Goal: Task Accomplishment & Management: Use online tool/utility

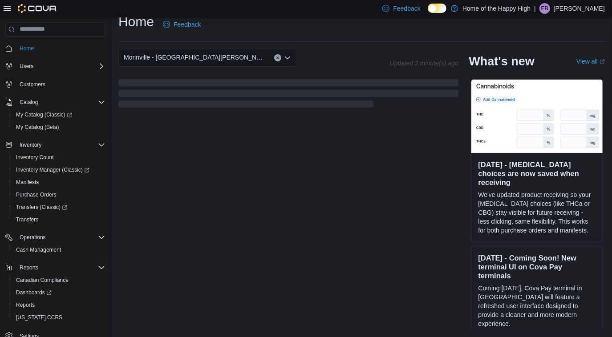
scroll to position [206, 0]
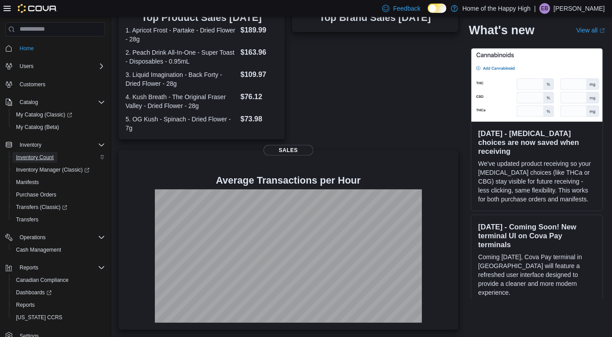
click at [39, 156] on span "Inventory Count" at bounding box center [35, 157] width 38 height 7
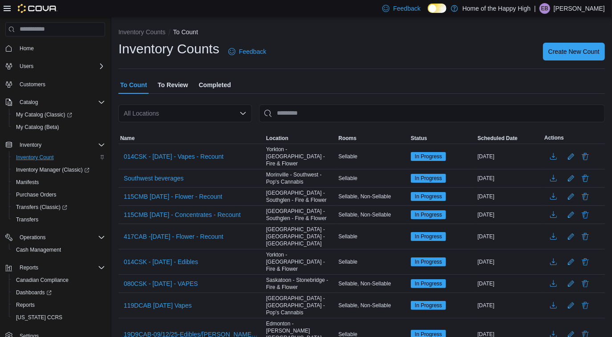
click at [211, 114] on div "All Locations" at bounding box center [184, 114] width 133 height 18
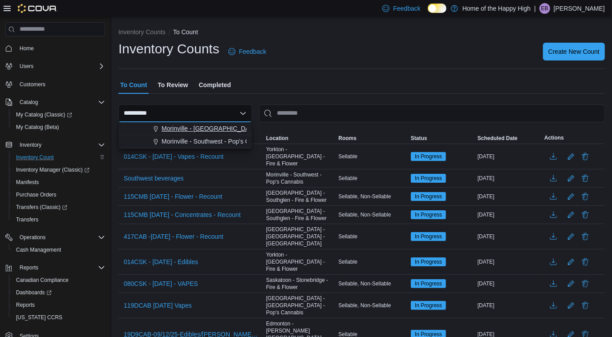
type input "**********"
click at [214, 127] on span "Morinville - [GEOGRAPHIC_DATA][PERSON_NAME] - [GEOGRAPHIC_DATA]" at bounding box center [270, 128] width 218 height 9
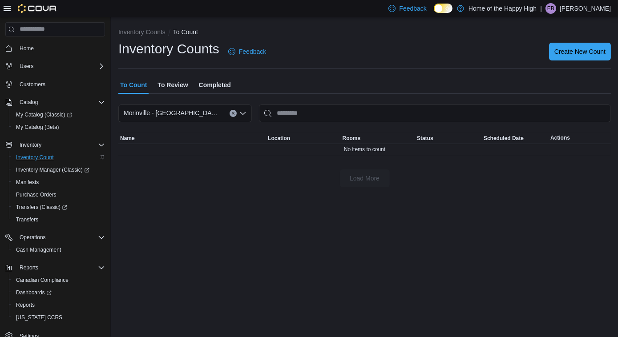
click at [170, 82] on span "To Review" at bounding box center [172, 85] width 30 height 18
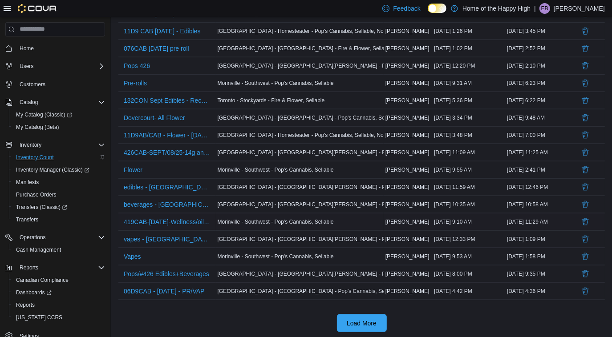
scroll to position [728, 0]
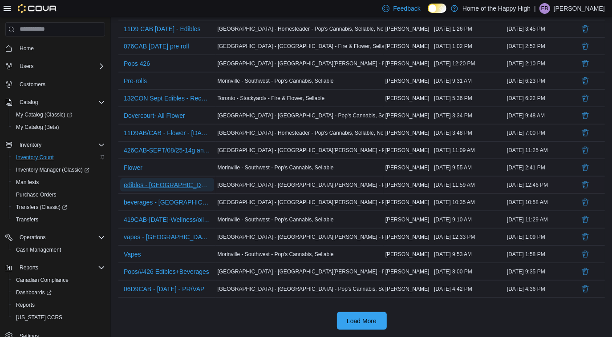
click at [195, 186] on span "edibles - [GEOGRAPHIC_DATA] - [GEOGRAPHIC_DATA][PERSON_NAME] - [GEOGRAPHIC_DATA]" at bounding box center [167, 185] width 87 height 9
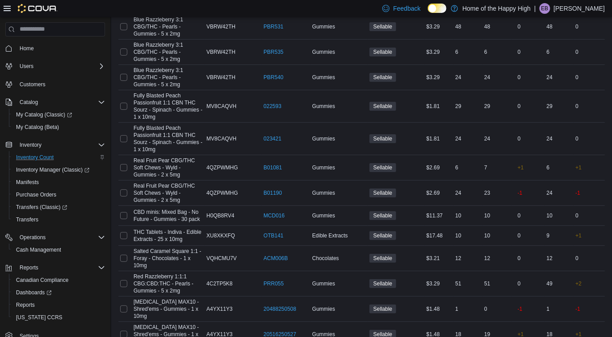
scroll to position [2466, 0]
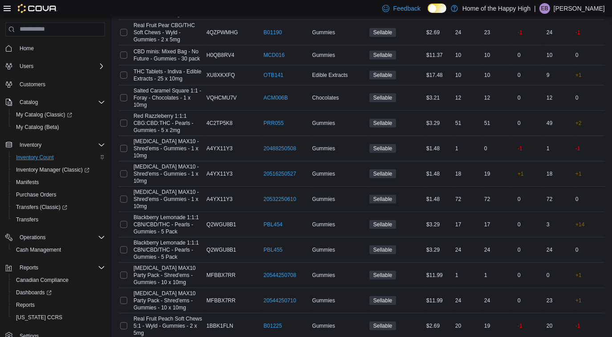
click at [564, 282] on span "Recount selected products" at bounding box center [562, 282] width 74 height 9
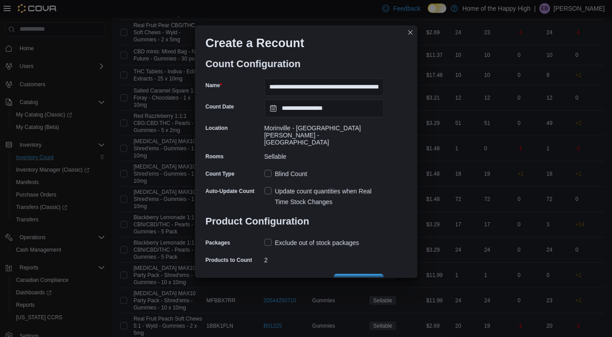
scroll to position [10, 0]
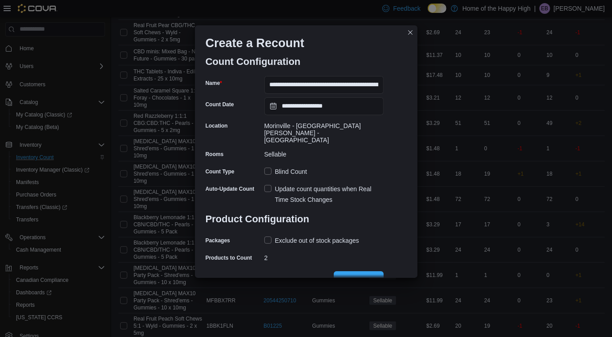
click at [363, 276] on span "Save" at bounding box center [358, 280] width 14 height 9
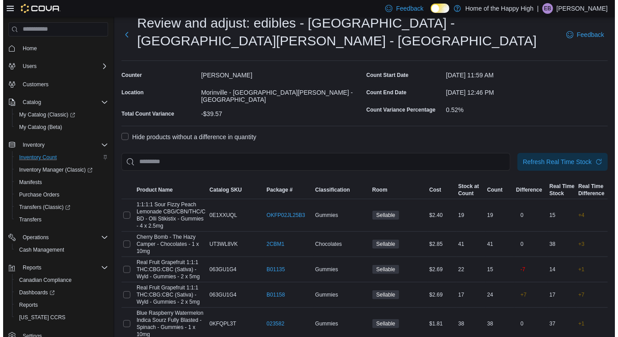
scroll to position [0, 0]
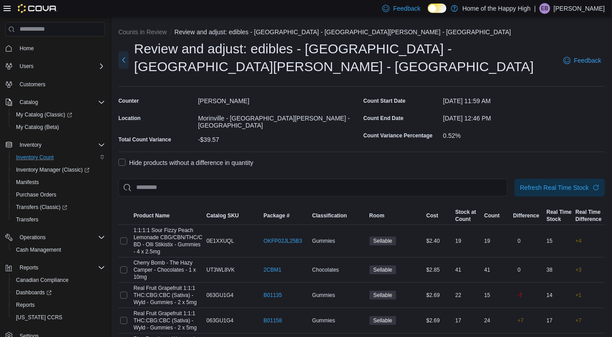
click at [128, 51] on button "Next" at bounding box center [123, 60] width 10 height 18
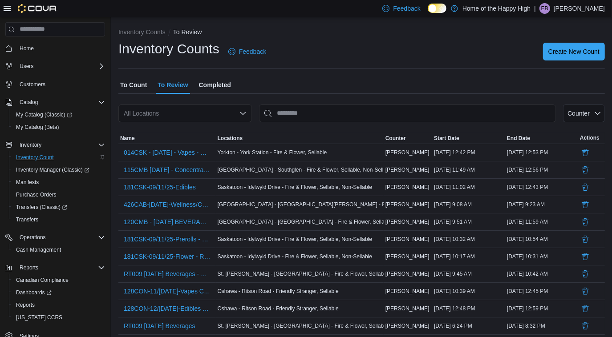
click at [135, 81] on span "To Count" at bounding box center [133, 85] width 27 height 18
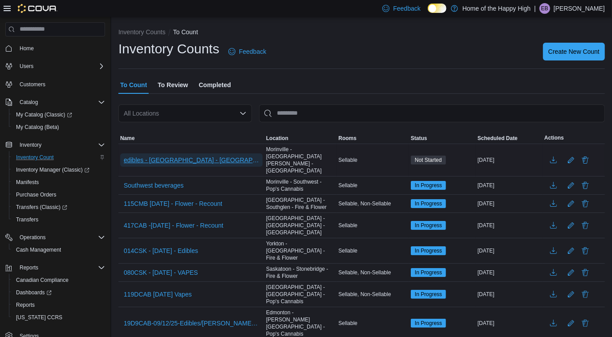
click at [227, 156] on span "edibles - [GEOGRAPHIC_DATA] - [GEOGRAPHIC_DATA][PERSON_NAME] - [GEOGRAPHIC_DATA…" at bounding box center [191, 160] width 135 height 9
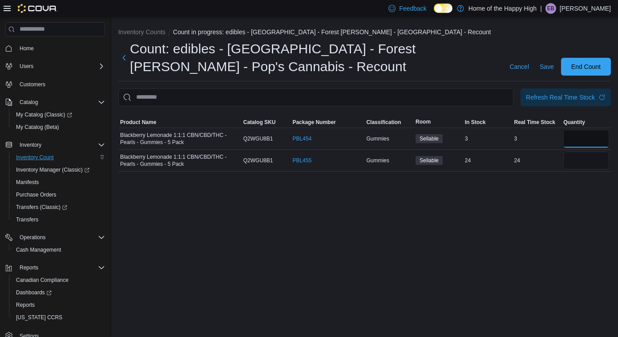
click at [579, 140] on input "number" at bounding box center [586, 139] width 46 height 18
type input "*"
click at [572, 160] on input "number" at bounding box center [586, 161] width 46 height 18
type input "*"
click at [551, 68] on span "Save" at bounding box center [547, 66] width 14 height 9
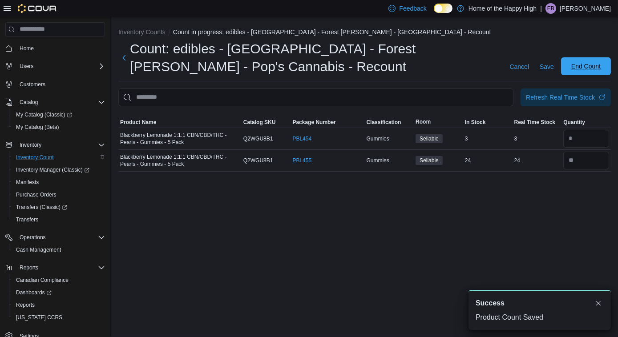
click at [583, 67] on span "End Count" at bounding box center [585, 66] width 29 height 9
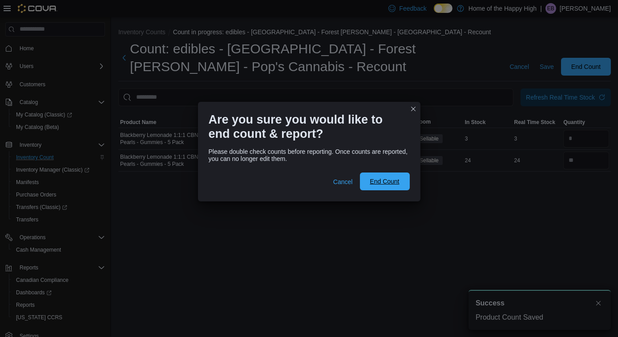
click at [394, 181] on span "End Count" at bounding box center [384, 181] width 29 height 9
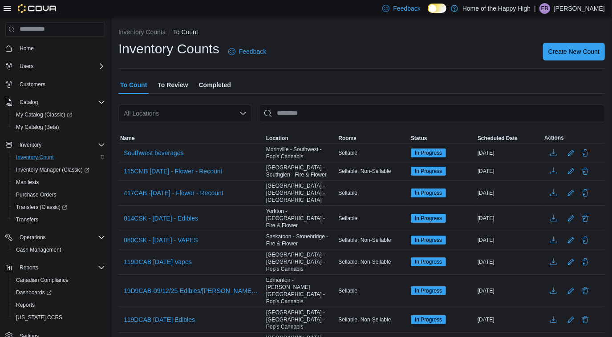
click at [172, 83] on span "To Review" at bounding box center [172, 85] width 30 height 18
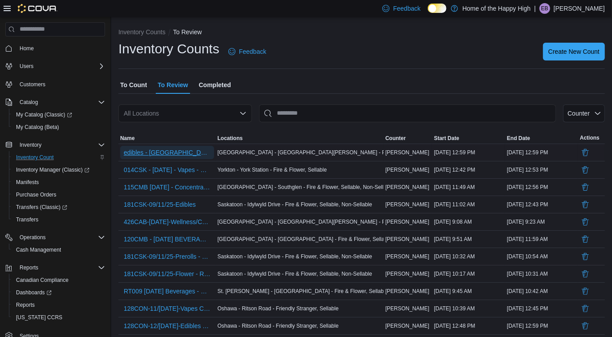
click at [172, 154] on span "edibles - [GEOGRAPHIC_DATA] - [GEOGRAPHIC_DATA][PERSON_NAME] - [GEOGRAPHIC_DATA…" at bounding box center [167, 152] width 87 height 9
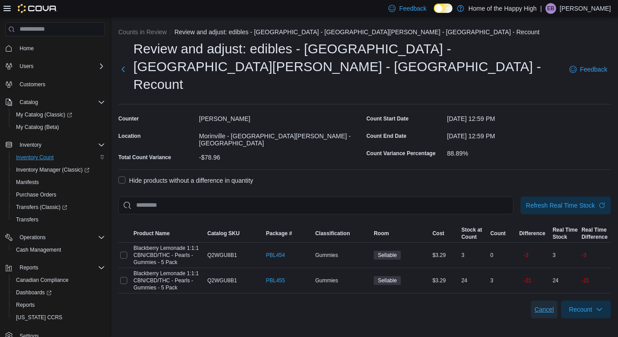
click at [546, 305] on span "Cancel" at bounding box center [544, 309] width 20 height 9
